Goal: Information Seeking & Learning: Learn about a topic

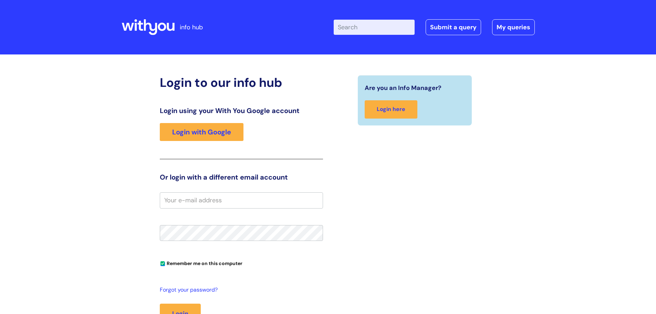
click at [366, 24] on input "Enter your search term here..." at bounding box center [374, 27] width 81 height 15
type input "pay increments"
click button "Search" at bounding box center [0, 0] width 0 height 0
click at [217, 130] on link "Login with Google" at bounding box center [202, 132] width 84 height 18
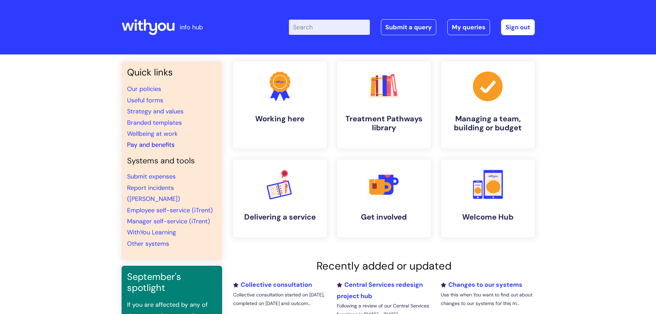
click at [156, 146] on link "Pay and benefits" at bounding box center [151, 144] width 48 height 8
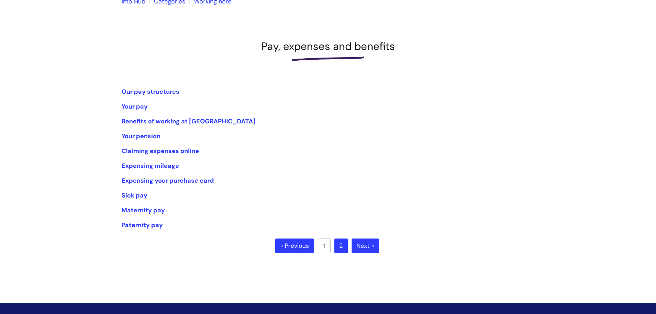
scroll to position [69, 0]
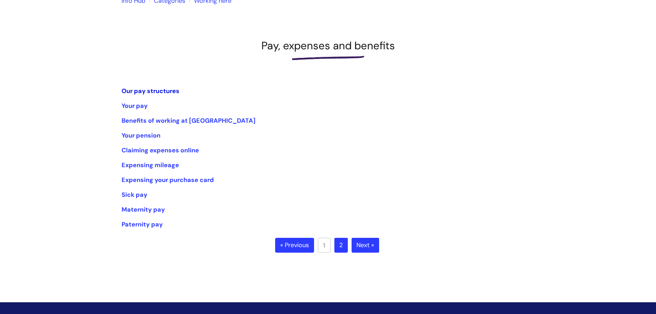
click at [150, 93] on link "Our pay structures" at bounding box center [151, 91] width 58 height 8
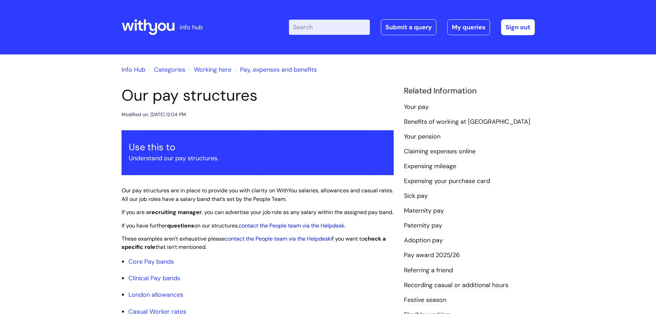
click at [444, 258] on link "Pay award 2025/26" at bounding box center [432, 255] width 56 height 9
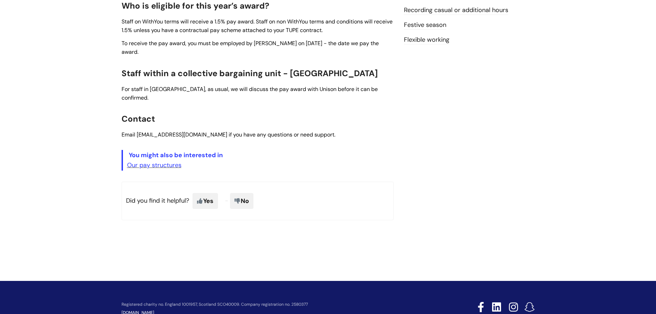
scroll to position [280, 0]
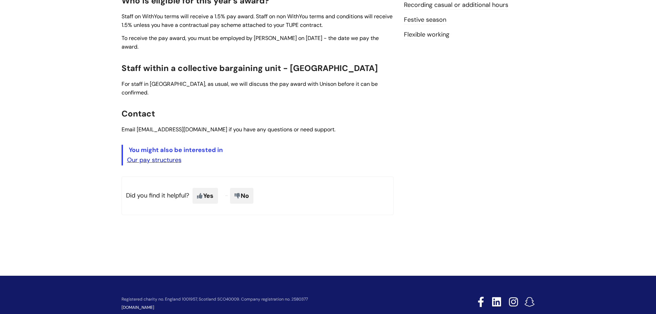
click at [168, 156] on link "Our pay structures" at bounding box center [154, 160] width 54 height 8
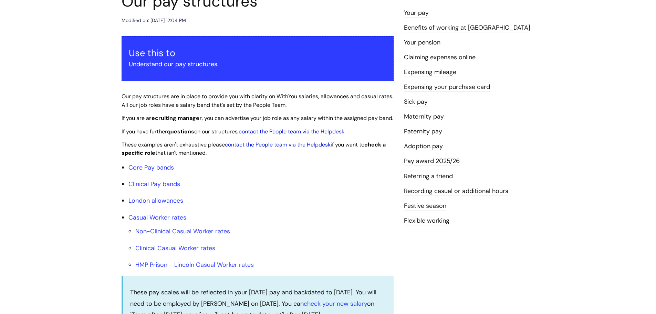
scroll to position [103, 0]
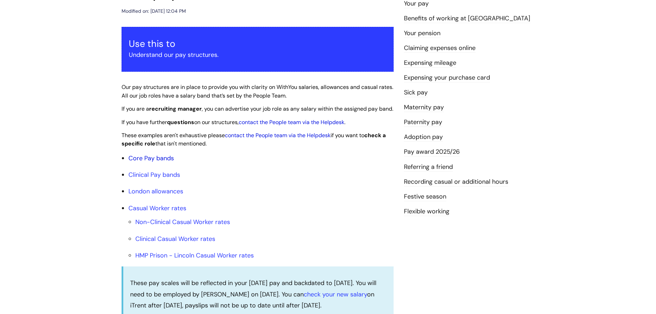
click at [148, 162] on link "Core Pay bands" at bounding box center [150, 158] width 45 height 8
click at [151, 162] on link "Core Pay bands" at bounding box center [150, 158] width 45 height 8
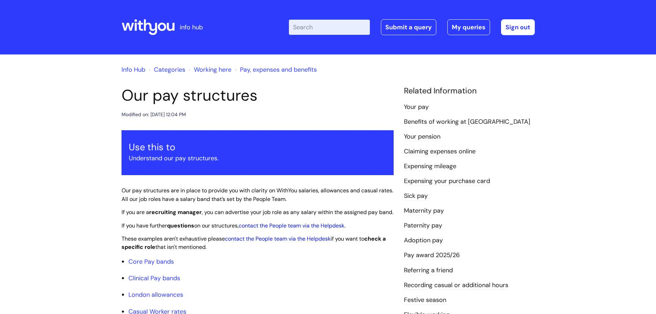
click at [420, 254] on link "Pay award 2025/26" at bounding box center [432, 255] width 56 height 9
